Goal: Answer question/provide support: Share knowledge or assist other users

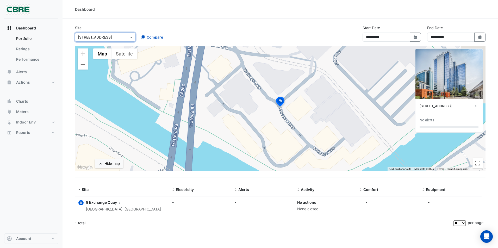
click at [32, 175] on div "Dashboard Portfolio Ratings Performance Alerts Actions Site Manager Charts" at bounding box center [31, 126] width 54 height 215
click at [477, 36] on button "Select Date" at bounding box center [479, 37] width 11 height 9
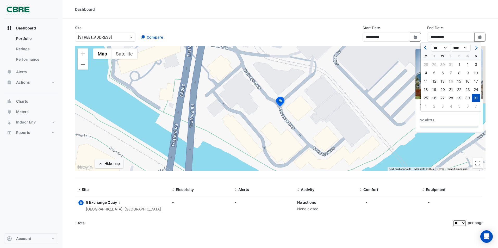
click at [476, 48] on span "Next month" at bounding box center [476, 48] width 4 height 4
select select "*"
click at [475, 80] on div "21" at bounding box center [476, 81] width 8 height 8
type input "**********"
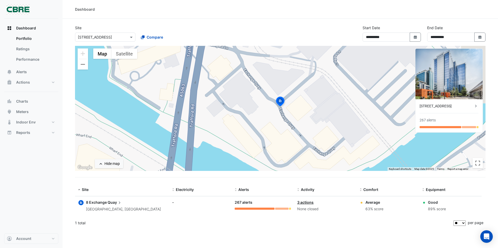
click at [307, 201] on link "3 actions" at bounding box center [305, 202] width 16 height 4
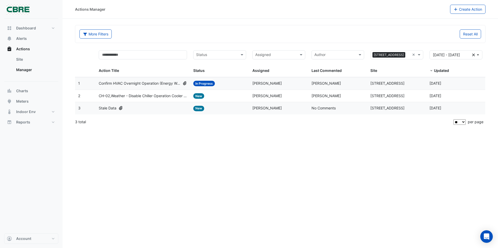
click at [271, 82] on span "[PERSON_NAME]" at bounding box center [266, 83] width 29 height 4
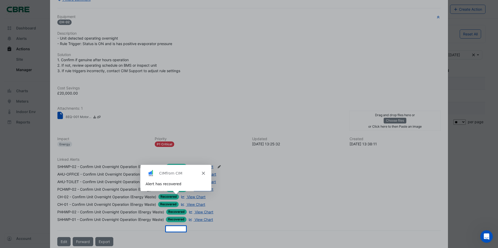
scroll to position [96, 0]
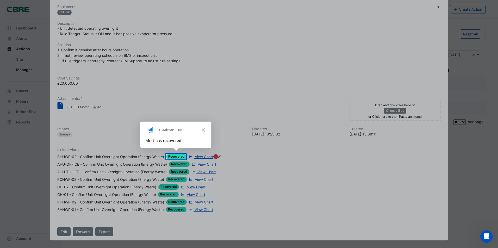
click at [204, 129] on polygon "Close" at bounding box center [203, 129] width 3 height 3
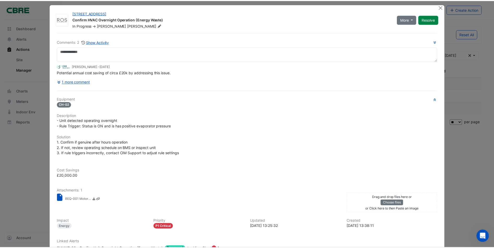
scroll to position [3, 0]
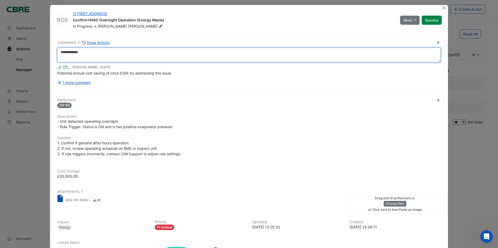
click at [87, 53] on textarea at bounding box center [248, 55] width 383 height 15
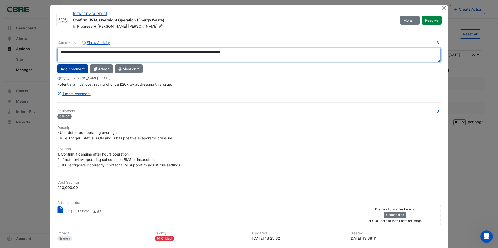
type textarea "**********"
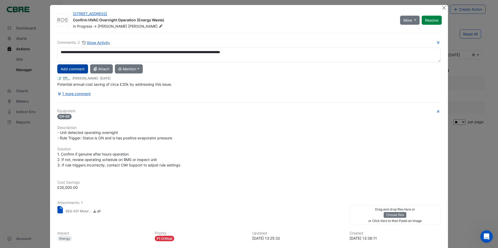
click at [73, 69] on button "Add comment" at bounding box center [72, 68] width 31 height 9
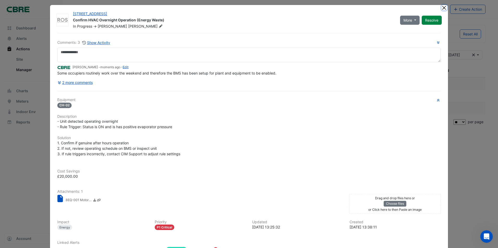
click at [442, 6] on button "Close" at bounding box center [444, 7] width 5 height 5
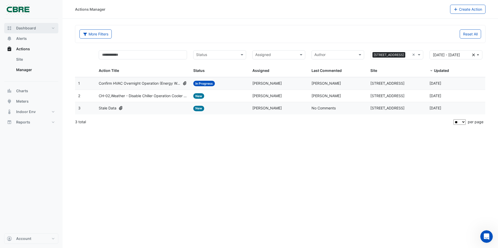
click at [25, 27] on span "Dashboard" at bounding box center [26, 28] width 20 height 5
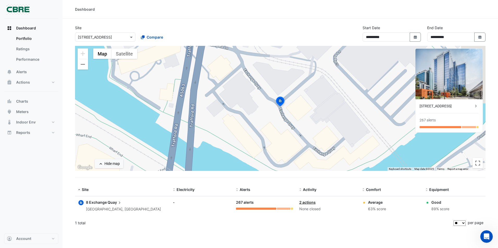
click at [307, 202] on link "2 actions" at bounding box center [307, 202] width 16 height 4
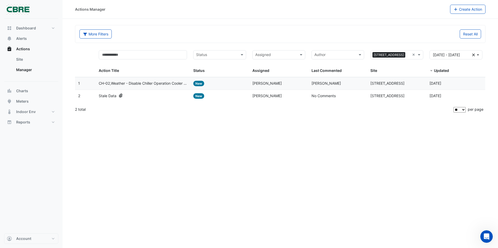
click at [273, 148] on div "Actions Manager Create Action More Filters Reset All Status Assigned × 8 Exchan…" at bounding box center [281, 124] width 436 height 248
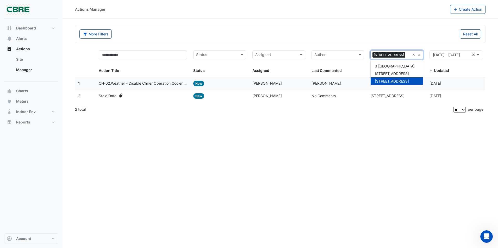
click at [420, 55] on span at bounding box center [419, 55] width 7 height 6
click at [402, 73] on span "[STREET_ADDRESS]" at bounding box center [392, 73] width 34 height 4
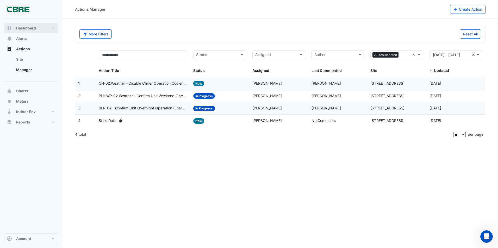
click at [31, 27] on span "Dashboard" at bounding box center [26, 28] width 20 height 5
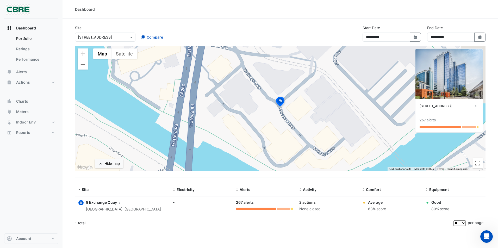
click at [308, 202] on link "2 actions" at bounding box center [307, 202] width 16 height 4
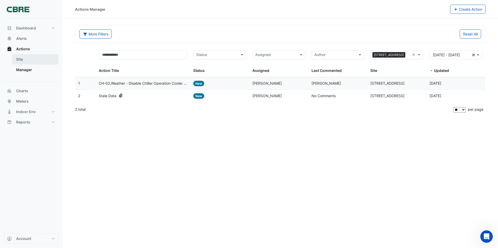
click at [27, 59] on link "Site" at bounding box center [35, 59] width 46 height 10
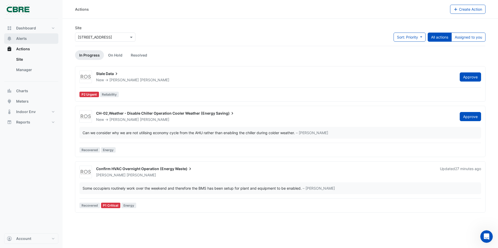
click at [24, 40] on span "Alerts" at bounding box center [21, 38] width 11 height 5
